Goal: Navigation & Orientation: Go to known website

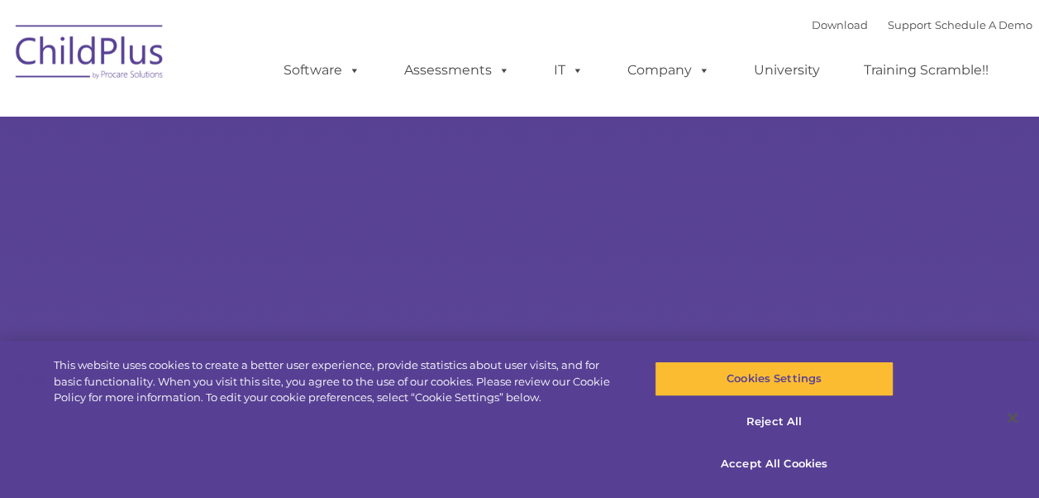
select select "MEDIUM"
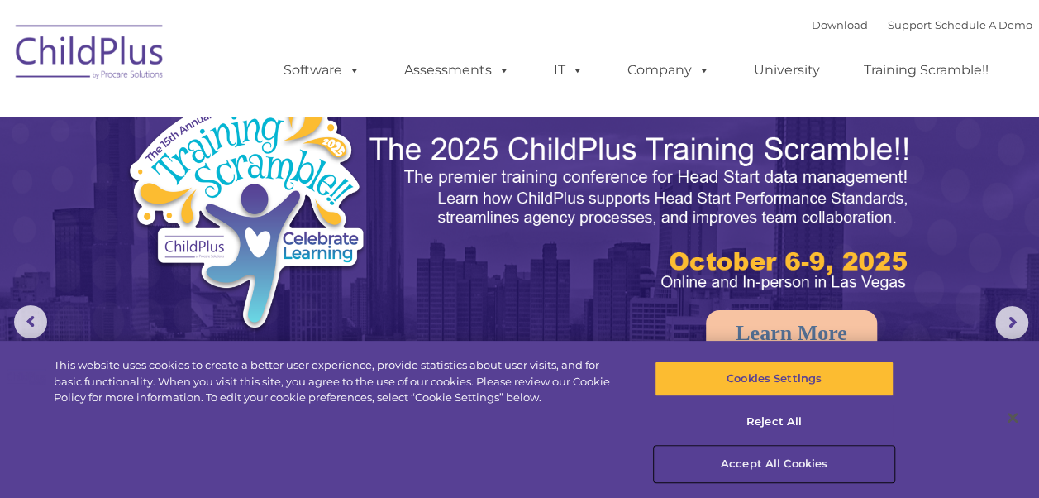
click at [776, 462] on button "Accept All Cookies" at bounding box center [774, 464] width 239 height 35
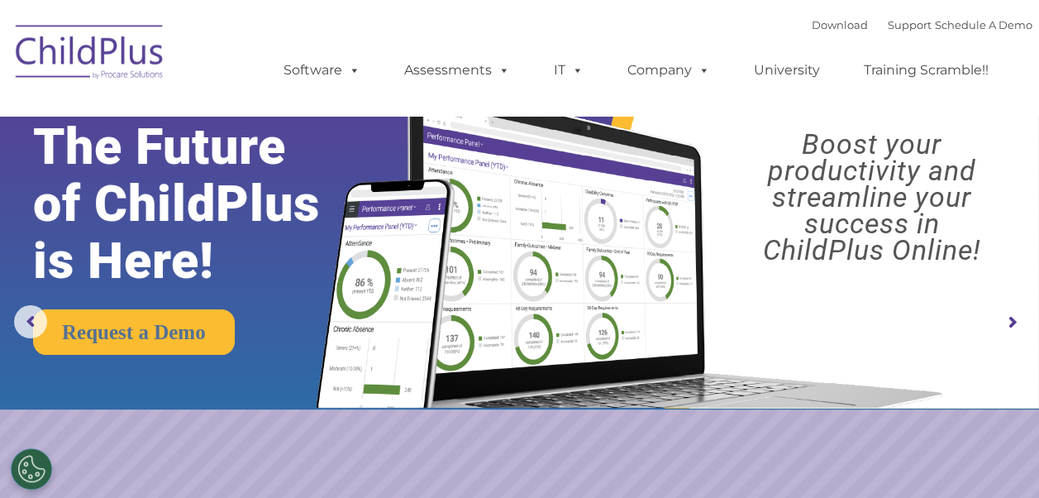
click at [100, 60] on img at bounding box center [89, 54] width 165 height 83
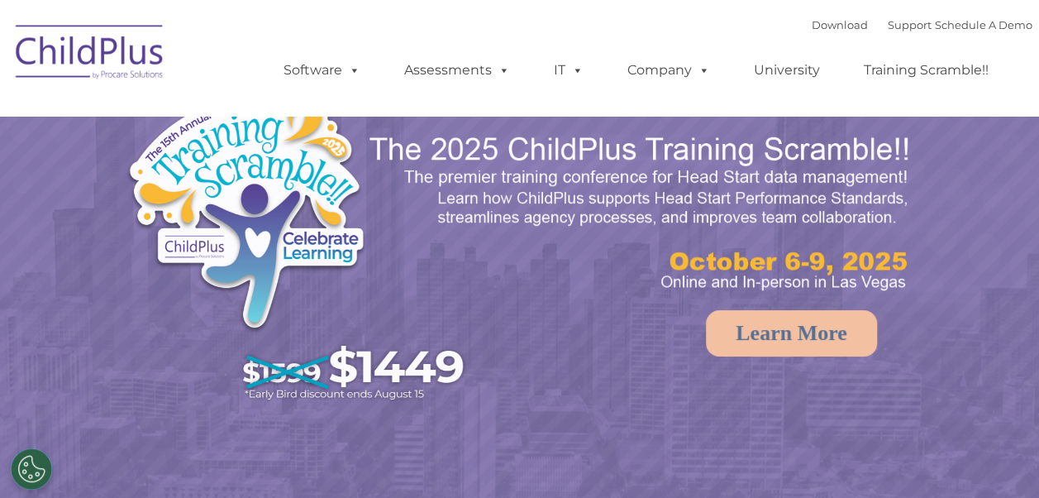
select select "MEDIUM"
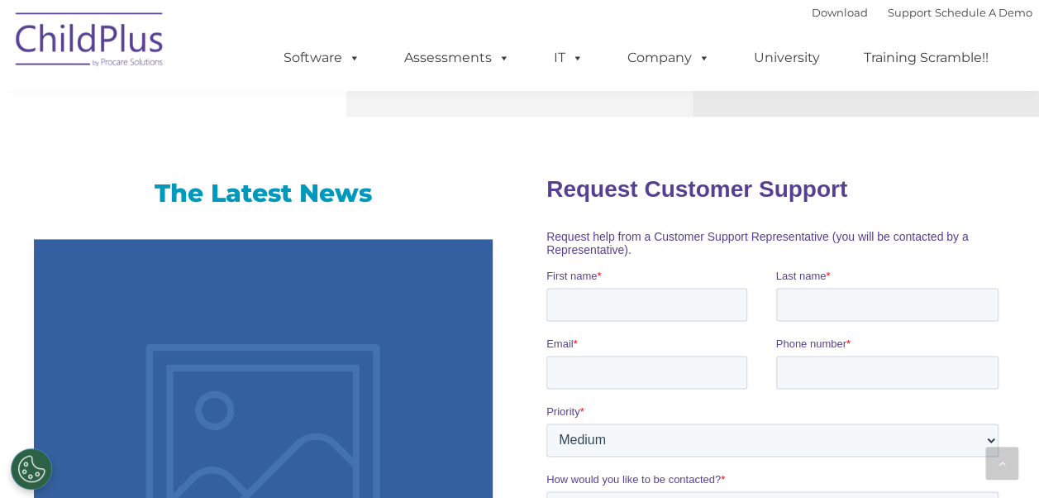
scroll to position [1016, 0]
